Goal: Task Accomplishment & Management: Manage account settings

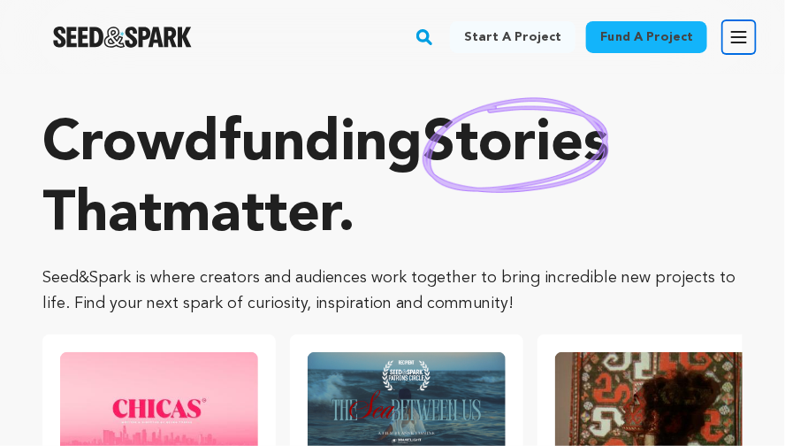
click at [743, 34] on icon "button" at bounding box center [739, 37] width 21 height 21
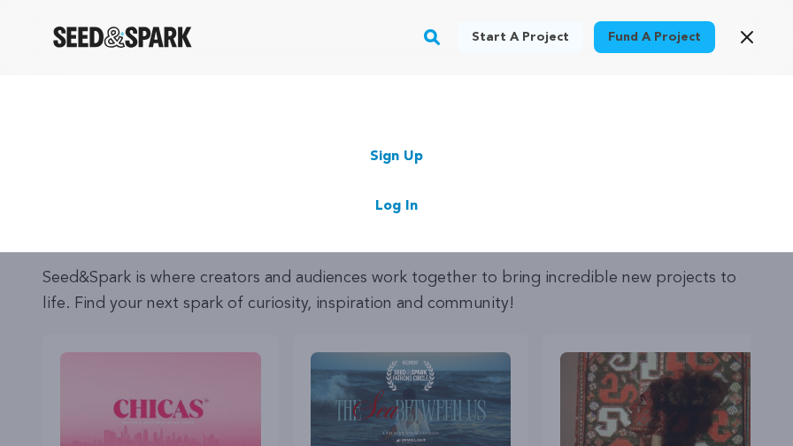
click at [402, 211] on link "Log In" at bounding box center [396, 205] width 42 height 21
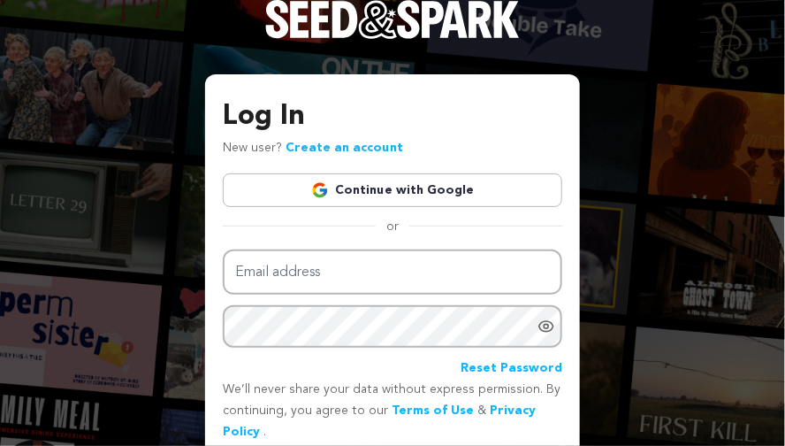
click at [373, 190] on link "Continue with Google" at bounding box center [393, 190] width 340 height 34
click at [362, 186] on link "Continue with Google" at bounding box center [393, 190] width 340 height 34
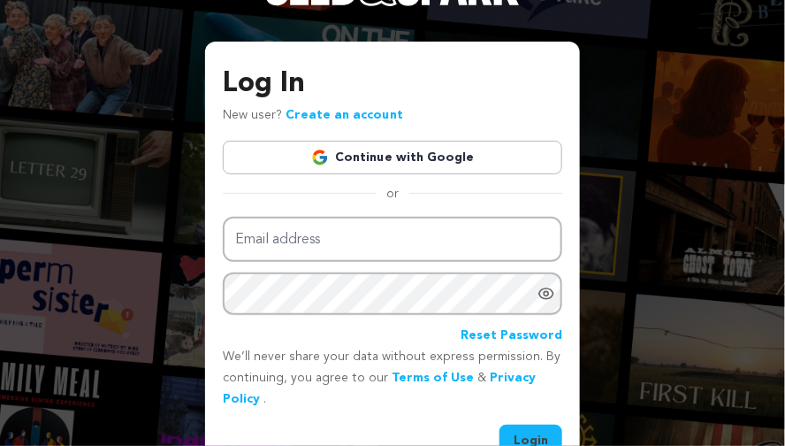
scroll to position [71, 0]
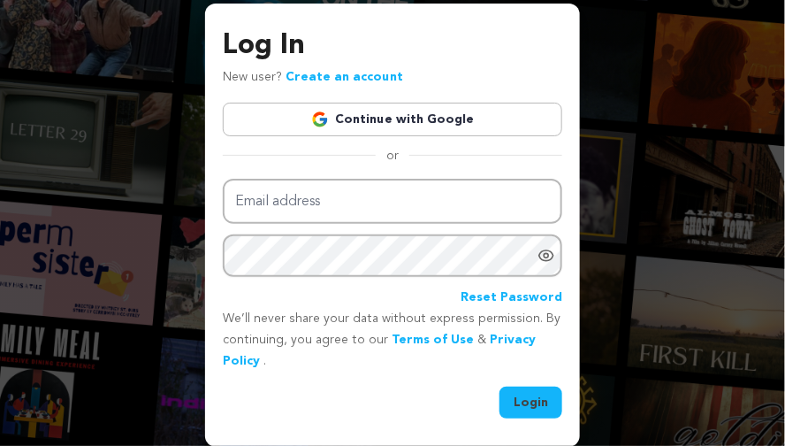
click at [396, 127] on link "Continue with Google" at bounding box center [393, 120] width 340 height 34
click at [528, 392] on button "Login" at bounding box center [531, 403] width 63 height 32
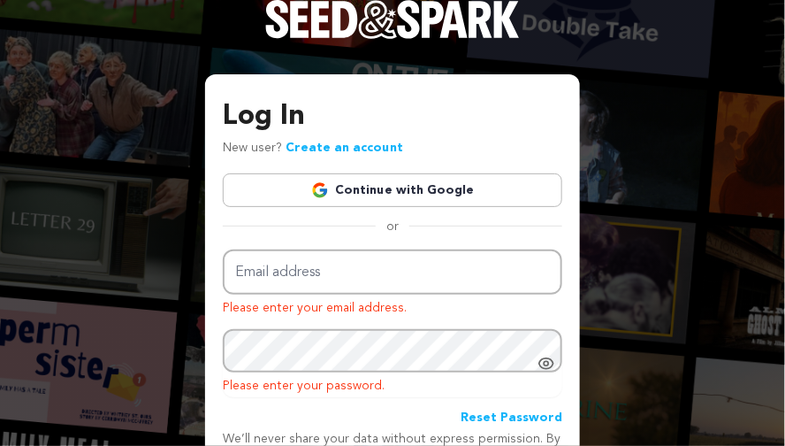
click at [427, 186] on link "Continue with Google" at bounding box center [393, 190] width 340 height 34
click at [428, 186] on link "Continue with Google" at bounding box center [393, 190] width 340 height 34
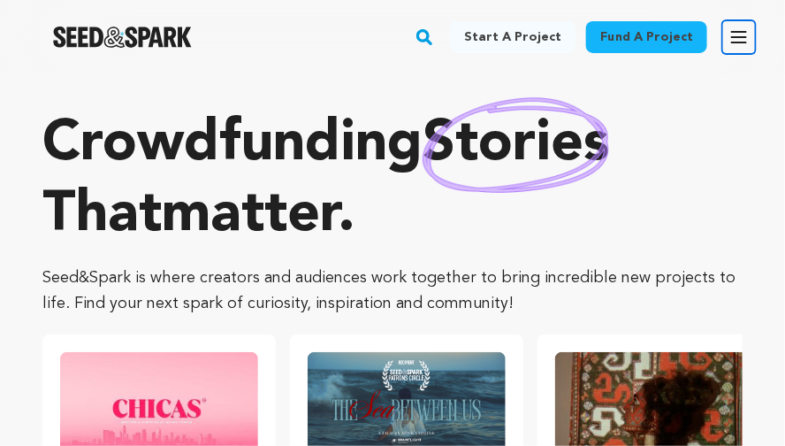
click at [732, 37] on icon "button" at bounding box center [739, 37] width 14 height 11
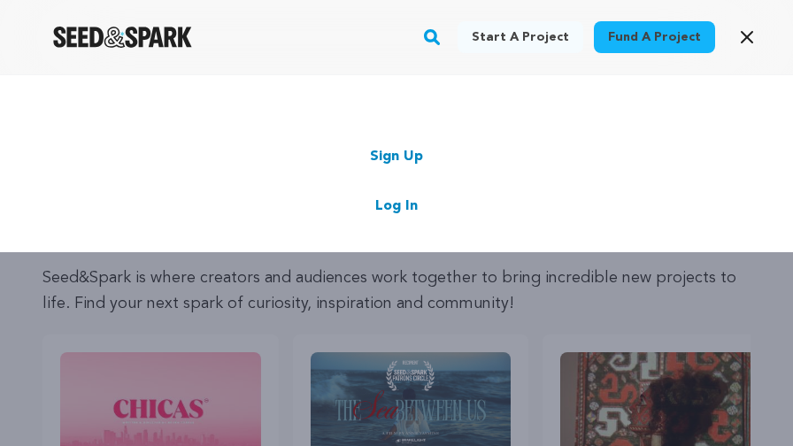
click at [385, 214] on link "Log In" at bounding box center [396, 205] width 42 height 21
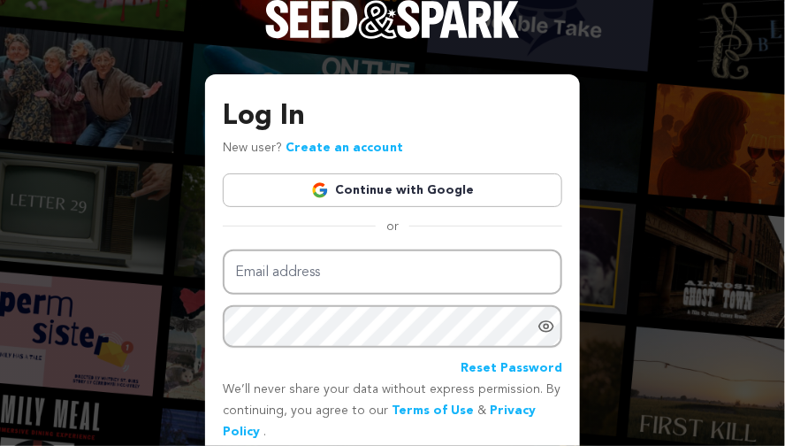
click at [371, 202] on link "Continue with Google" at bounding box center [393, 190] width 340 height 34
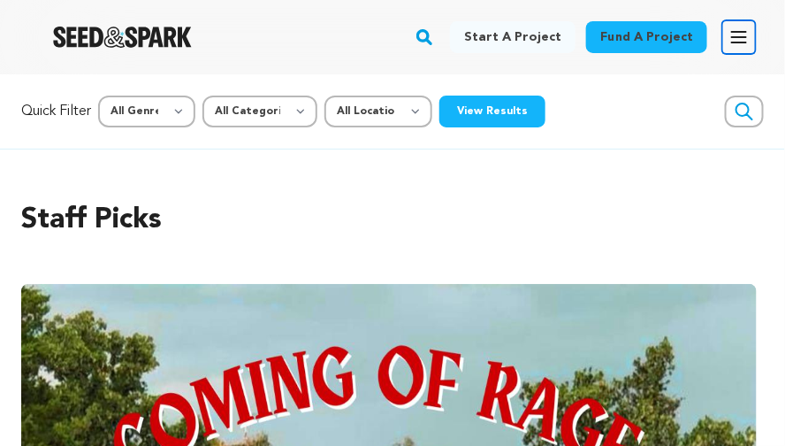
click at [746, 33] on icon "button" at bounding box center [739, 37] width 21 height 21
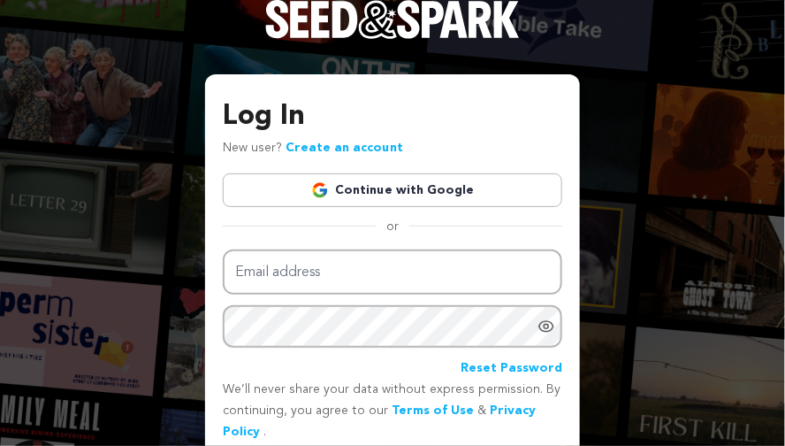
click at [432, 193] on link "Continue with Google" at bounding box center [393, 190] width 340 height 34
